Goal: Navigation & Orientation: Find specific page/section

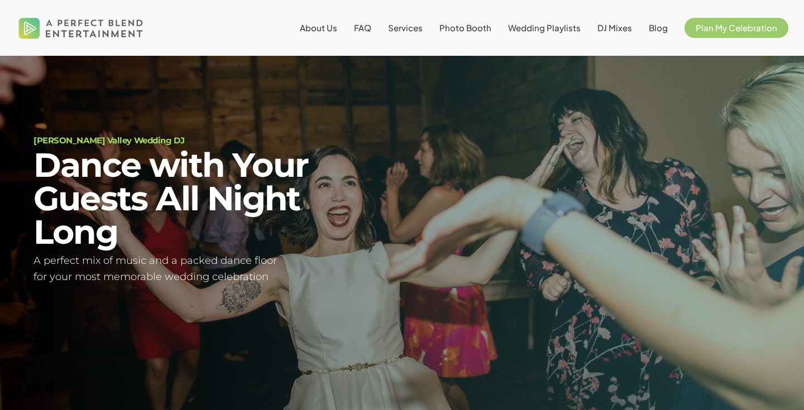
scroll to position [40, 0]
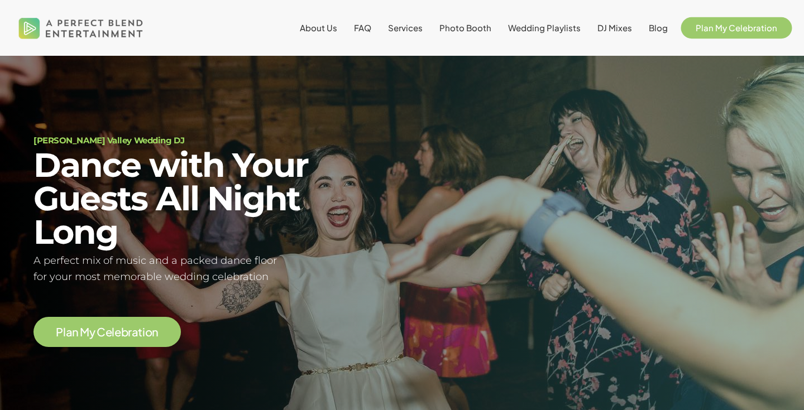
click at [759, 25] on span "Plan My Celebration" at bounding box center [737, 27] width 82 height 11
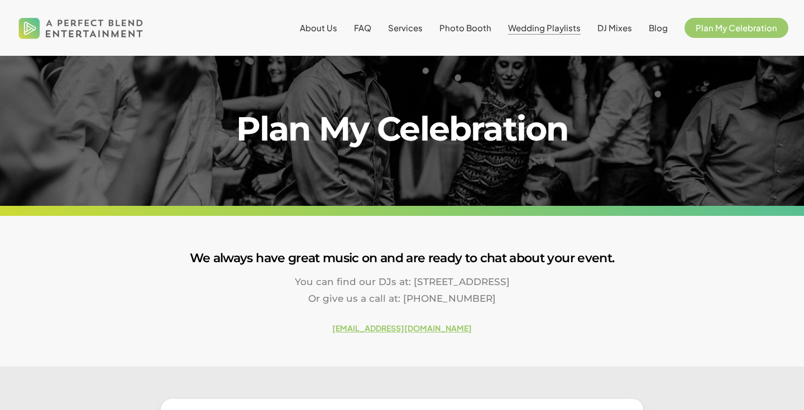
click at [540, 32] on span "Wedding Playlists" at bounding box center [544, 27] width 73 height 11
